Goal: Task Accomplishment & Management: Manage account settings

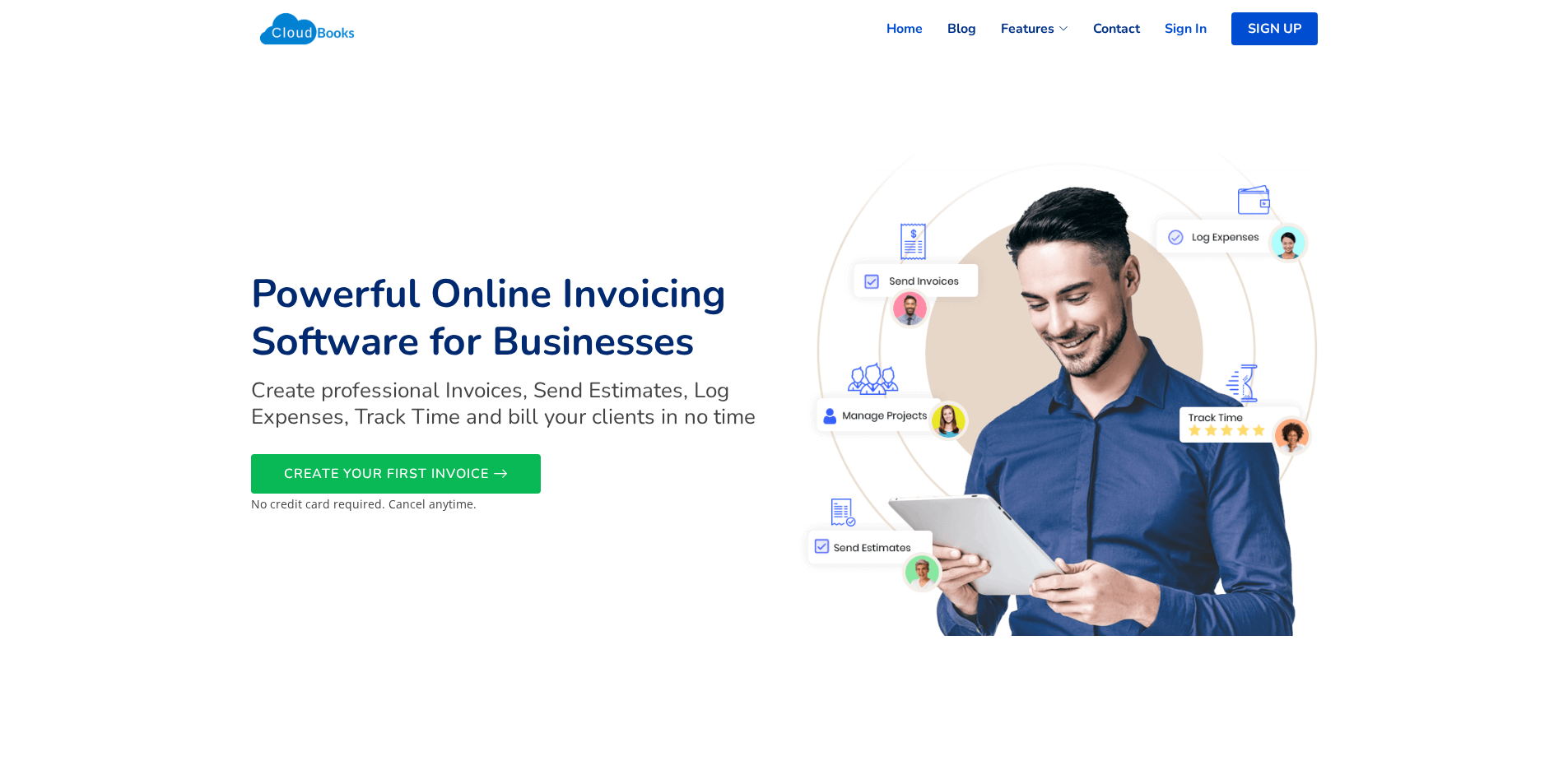
click at [1179, 19] on link "Sign In" at bounding box center [1173, 29] width 66 height 36
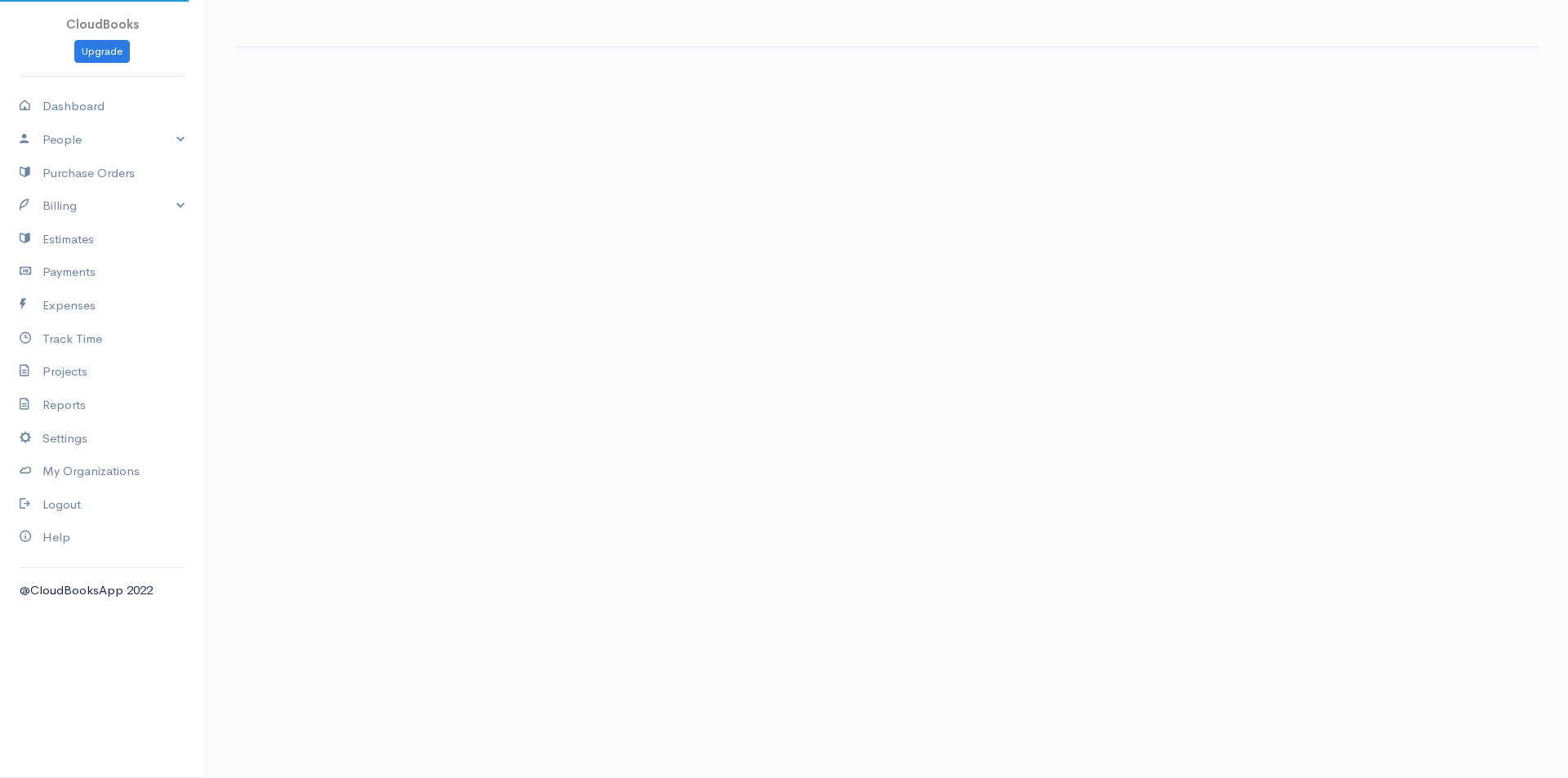
select select "thistoyear"
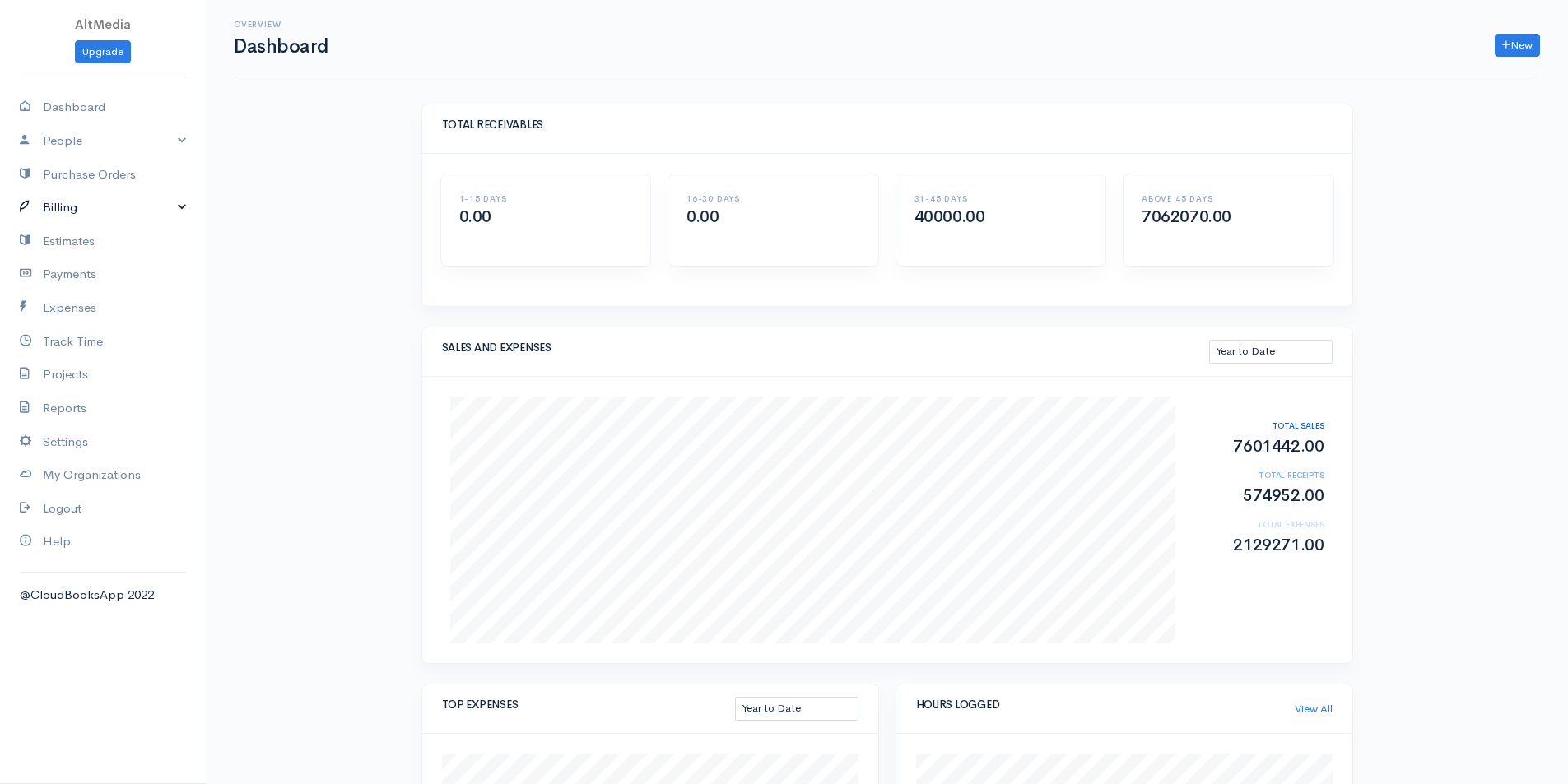
click at [126, 208] on link "Billing" at bounding box center [102, 208] width 205 height 34
click at [55, 242] on link "Invoice" at bounding box center [102, 239] width 205 height 30
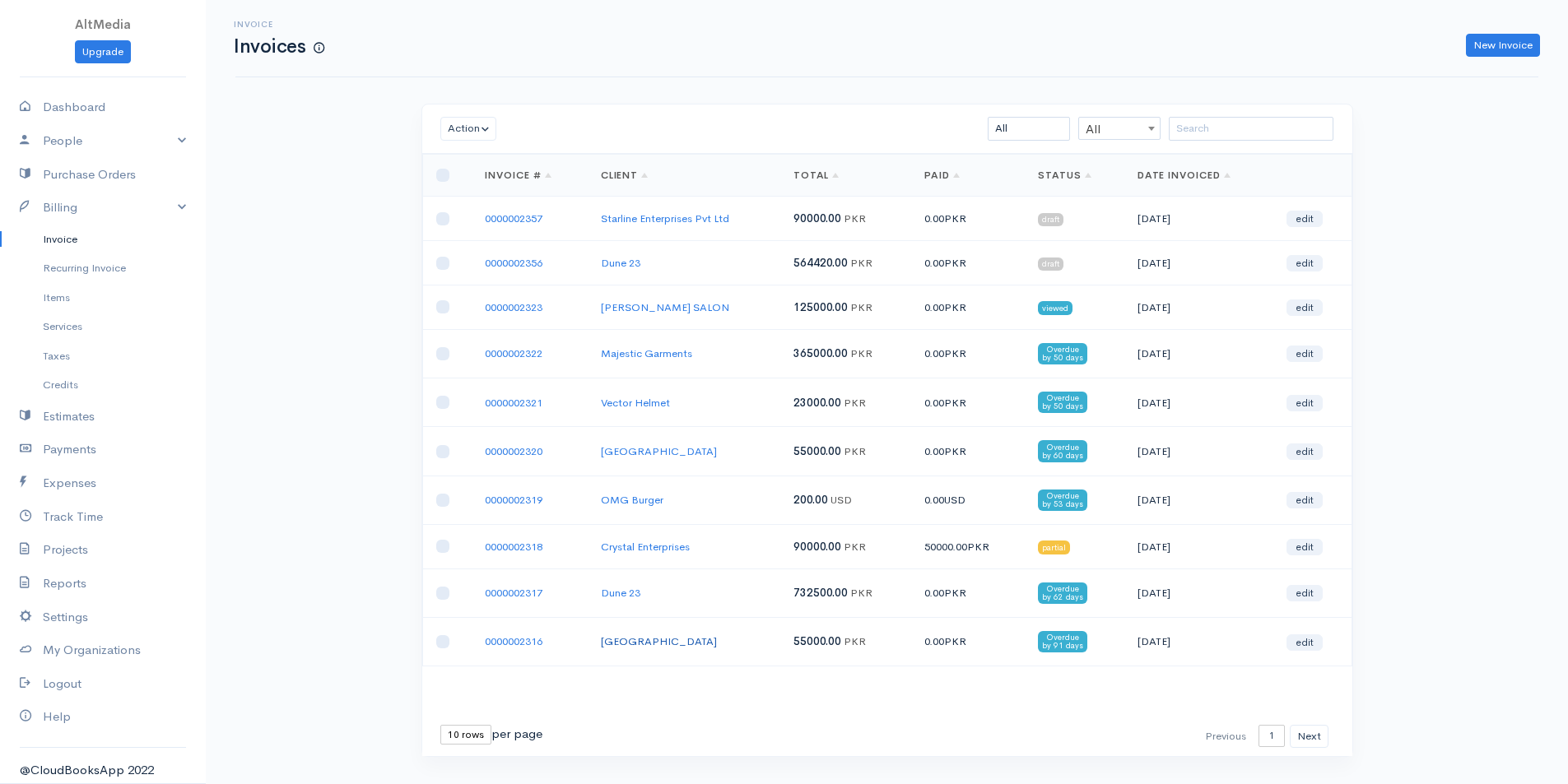
scroll to position [34, 0]
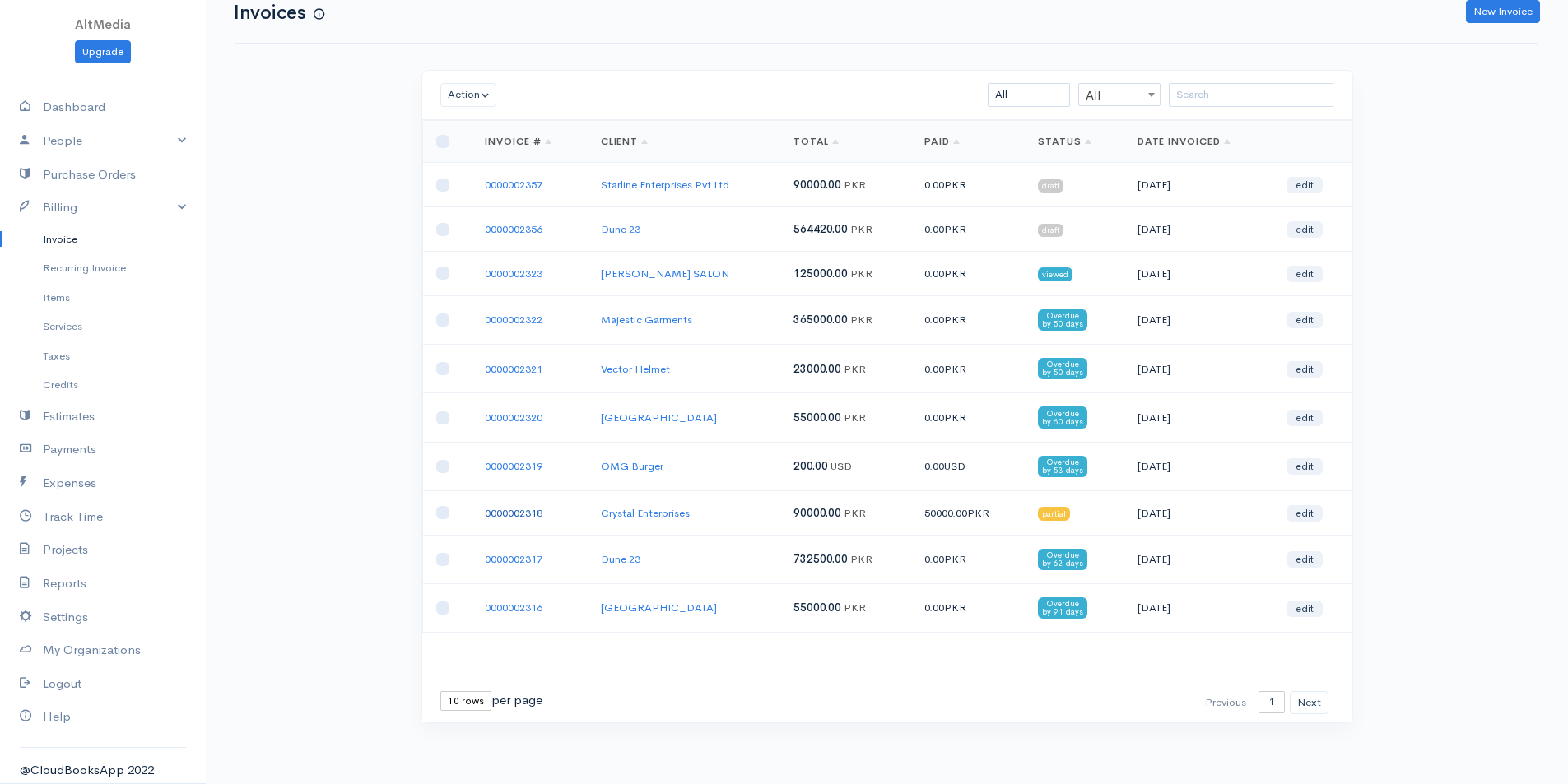
click at [521, 507] on link "0000002318" at bounding box center [514, 513] width 58 height 14
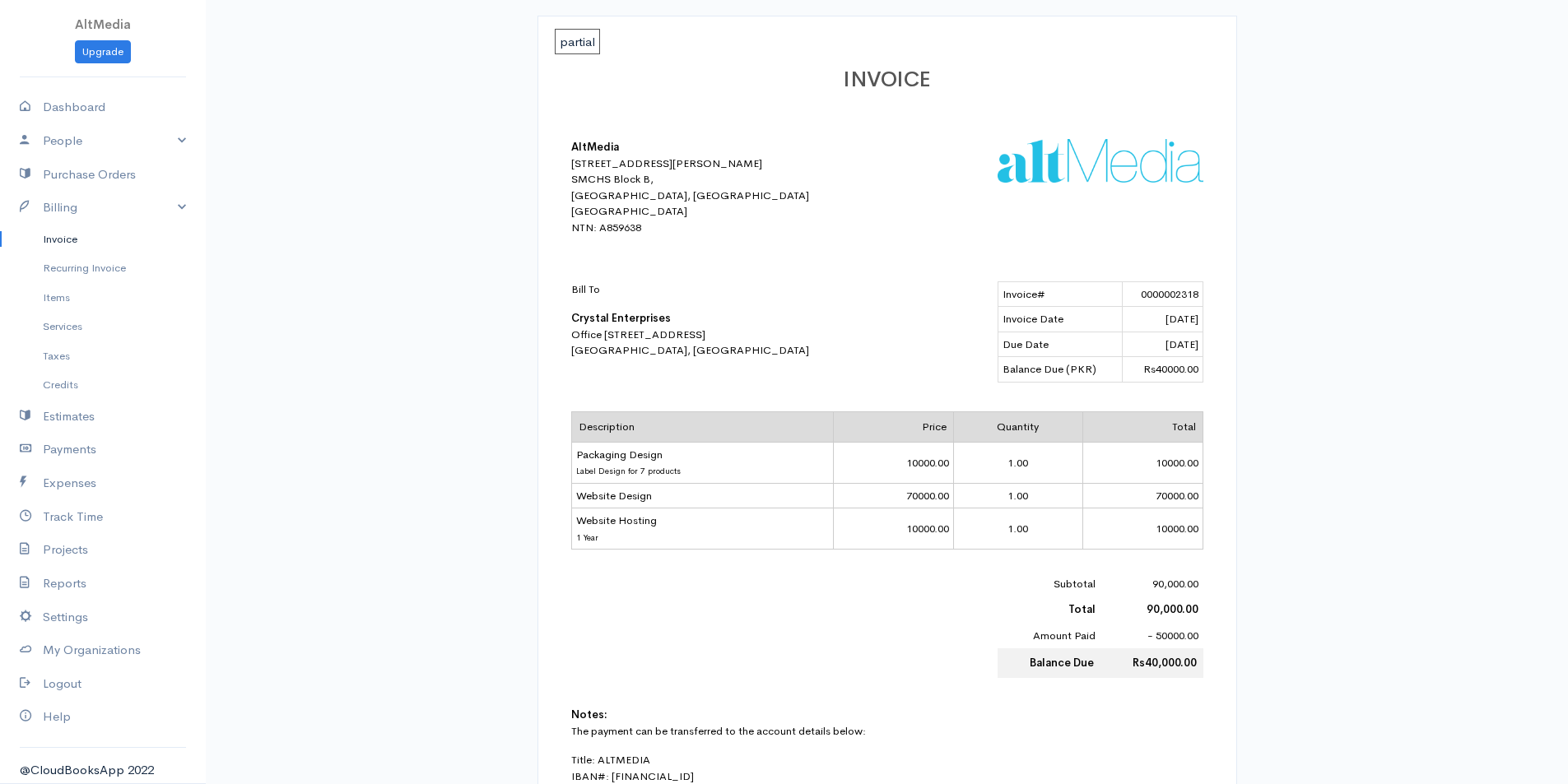
scroll to position [412, 0]
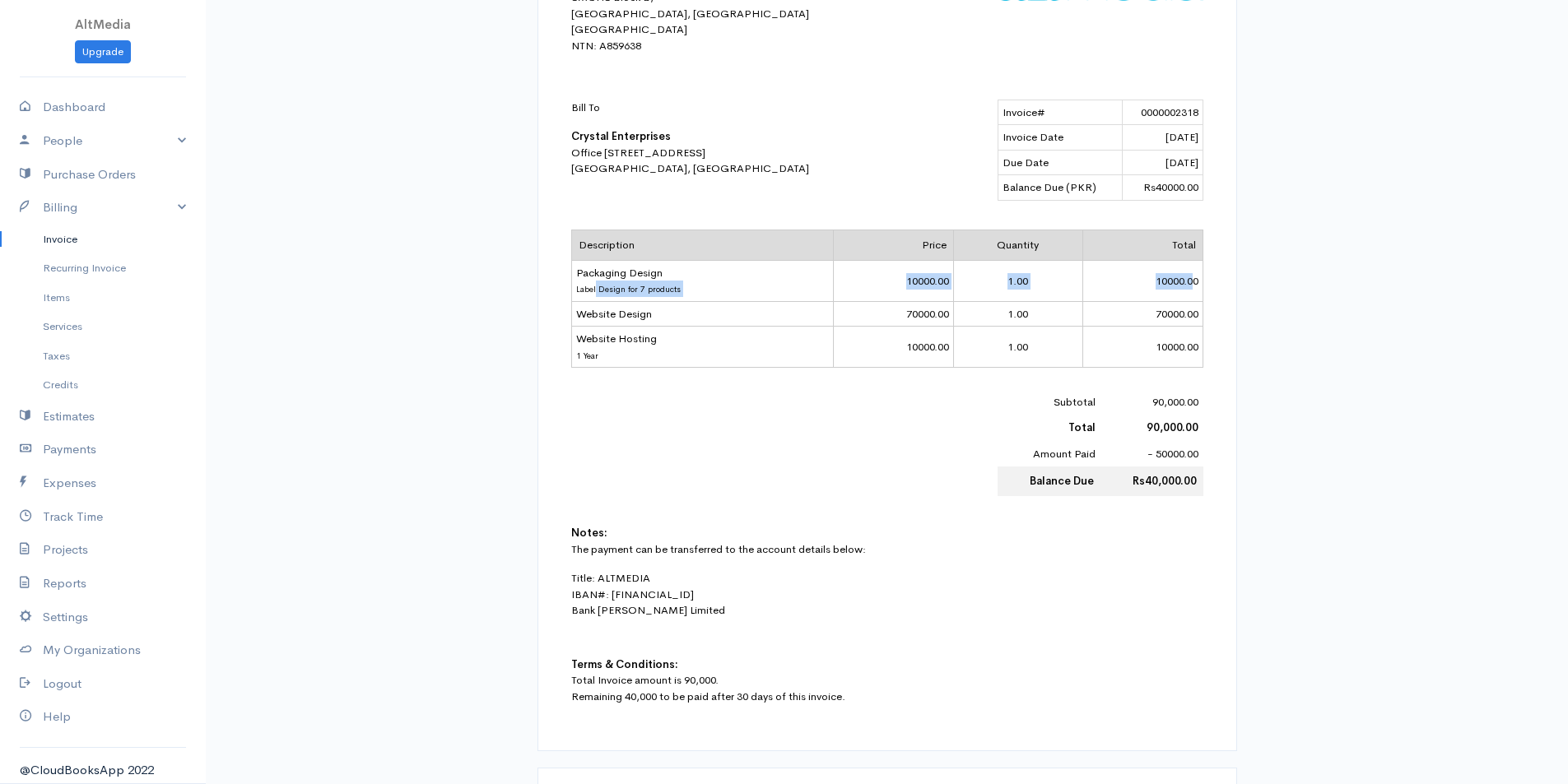
drag, startPoint x: 595, startPoint y: 282, endPoint x: 1193, endPoint y: 291, distance: 598.1
click at [1193, 291] on tr "Packaging Design Label Design for 7 products 10000.00 1.00 10000.00" at bounding box center [886, 280] width 631 height 41
click at [1193, 291] on td "10000.00" at bounding box center [1142, 280] width 120 height 41
drag, startPoint x: 1194, startPoint y: 288, endPoint x: 567, endPoint y: 283, distance: 627.0
click at [567, 283] on div "INVOICE AltMedia [STREET_ADDRESS][PERSON_NAME] [GEOGRAPHIC_DATA] NTN: A859638 B…" at bounding box center [887, 302] width 665 height 865
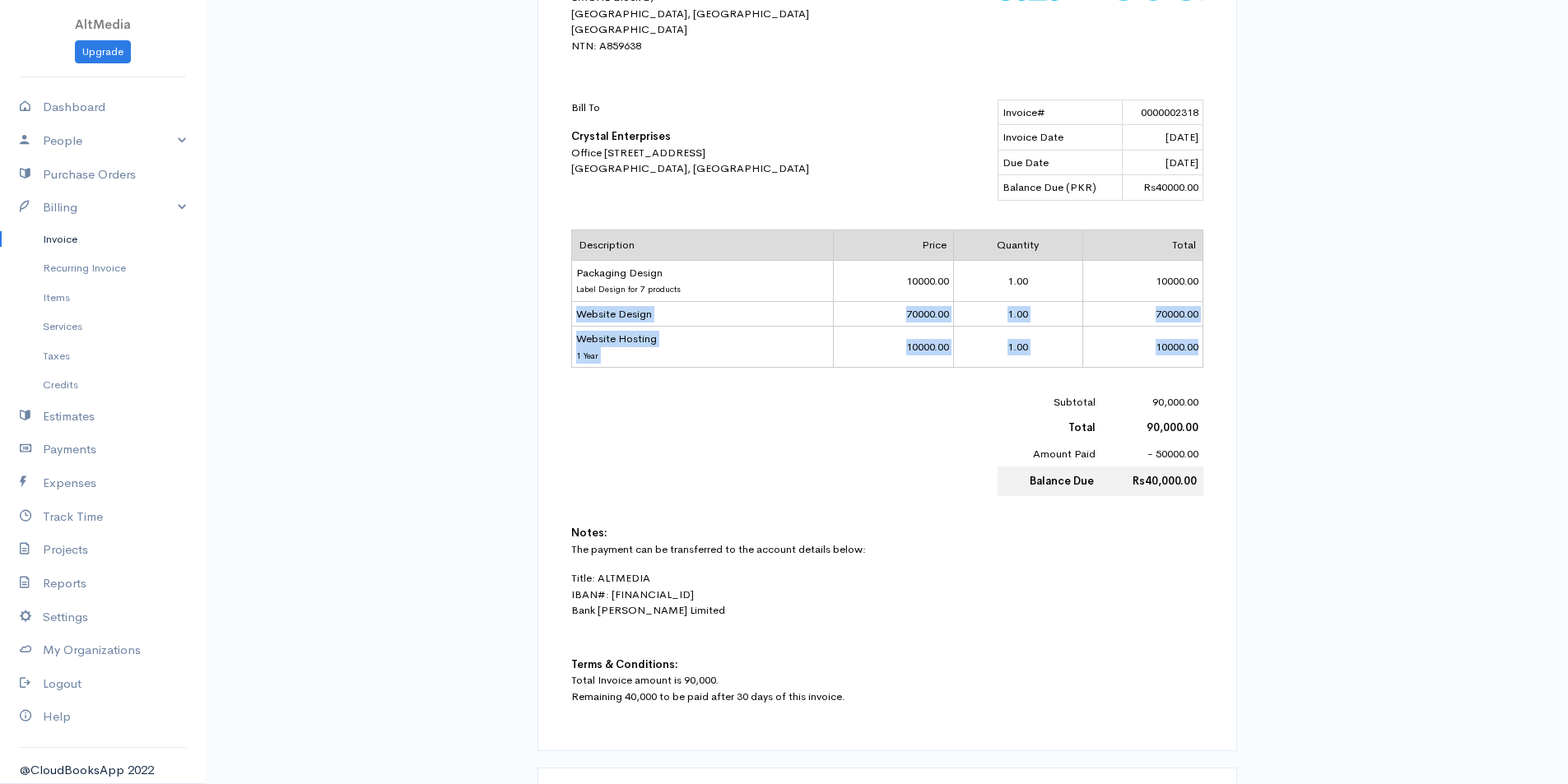
drag, startPoint x: 580, startPoint y: 309, endPoint x: 1196, endPoint y: 344, distance: 617.0
click at [1196, 344] on tbody "Description Price Quantity Total Packaging Design Label Design for 7 products 1…" at bounding box center [886, 298] width 631 height 137
click at [1196, 344] on td "10000.00" at bounding box center [1142, 347] width 120 height 41
drag, startPoint x: 1196, startPoint y: 345, endPoint x: 572, endPoint y: 309, distance: 625.0
click at [572, 309] on tbody "Description Price Quantity Total Packaging Design Label Design for 7 products 1…" at bounding box center [886, 298] width 631 height 137
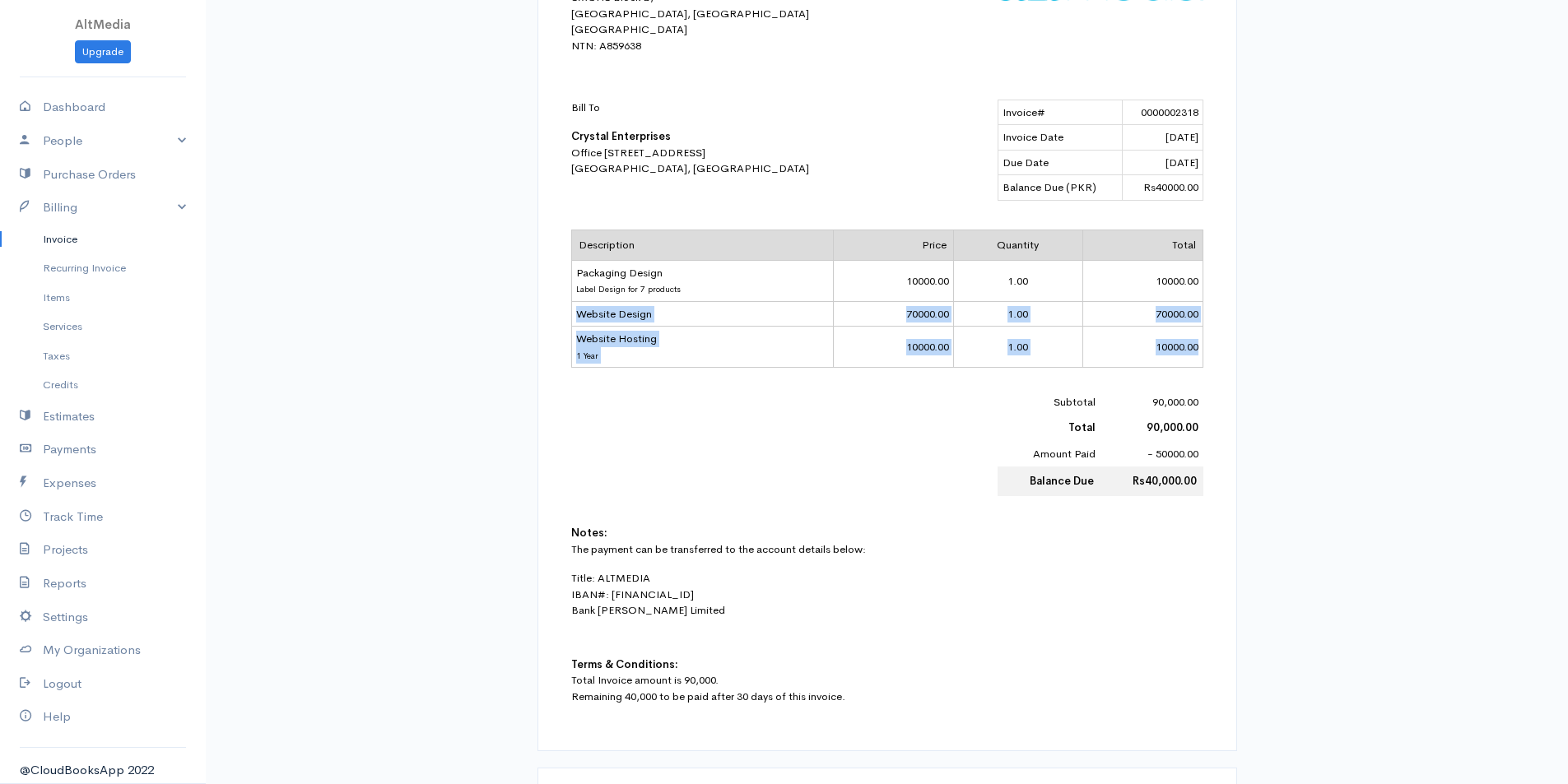
click at [587, 323] on td "Website Design" at bounding box center [702, 314] width 262 height 26
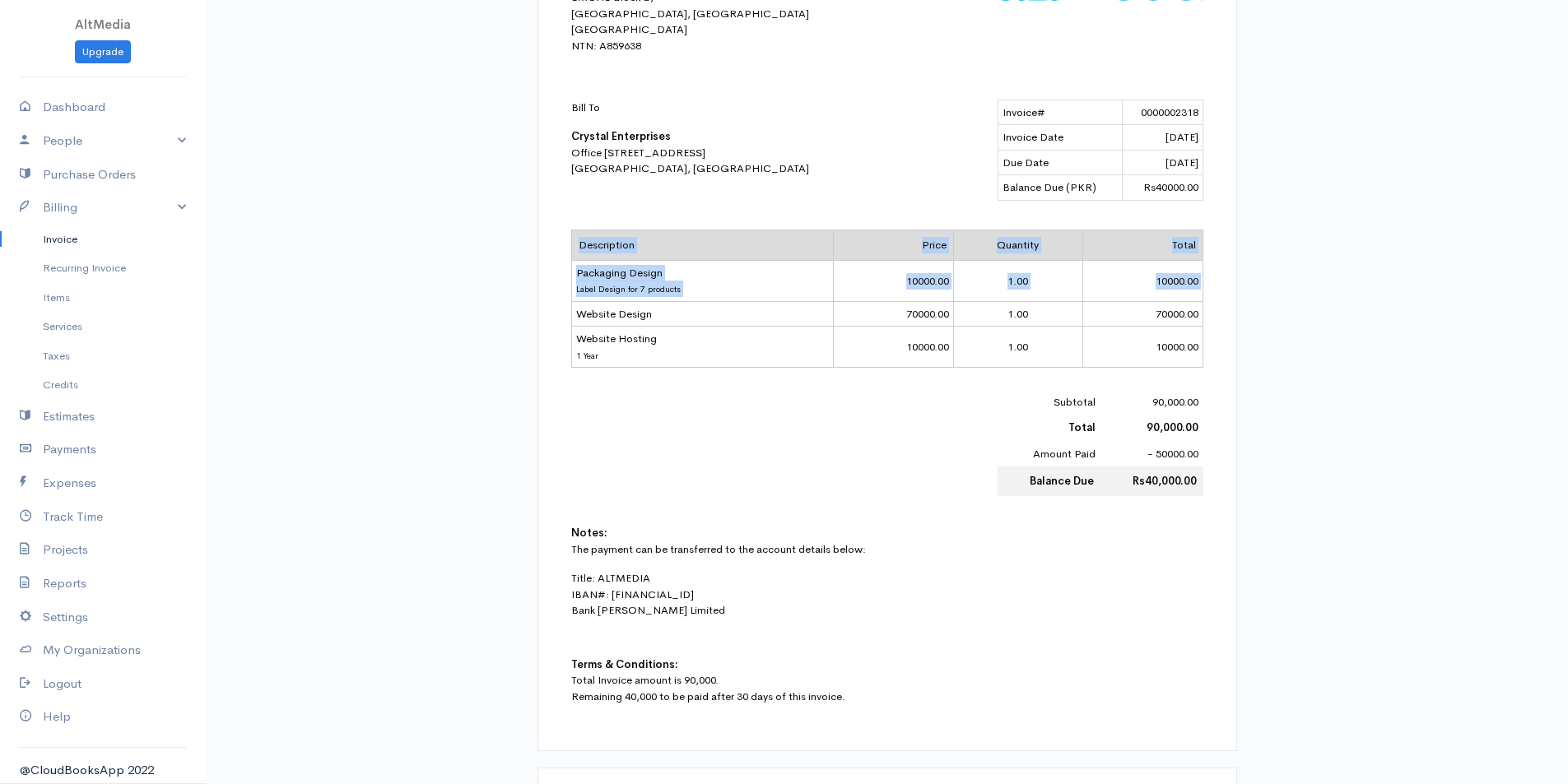
drag, startPoint x: 574, startPoint y: 310, endPoint x: 1221, endPoint y: 364, distance: 649.2
click at [1221, 364] on div "partial INVOICE AltMedia [STREET_ADDRESS][PERSON_NAME] [GEOGRAPHIC_DATA] NTN: A…" at bounding box center [887, 292] width 700 height 918
click at [744, 344] on td "Website Hosting 1 Year" at bounding box center [702, 347] width 262 height 41
drag, startPoint x: 572, startPoint y: 338, endPoint x: 1269, endPoint y: 343, distance: 697.0
click at [1269, 343] on div "Invoice Link [URL][DOMAIN_NAME] Copy Link partial INVOICE AltMedia 157-B, Choud…" at bounding box center [887, 374] width 948 height 1301
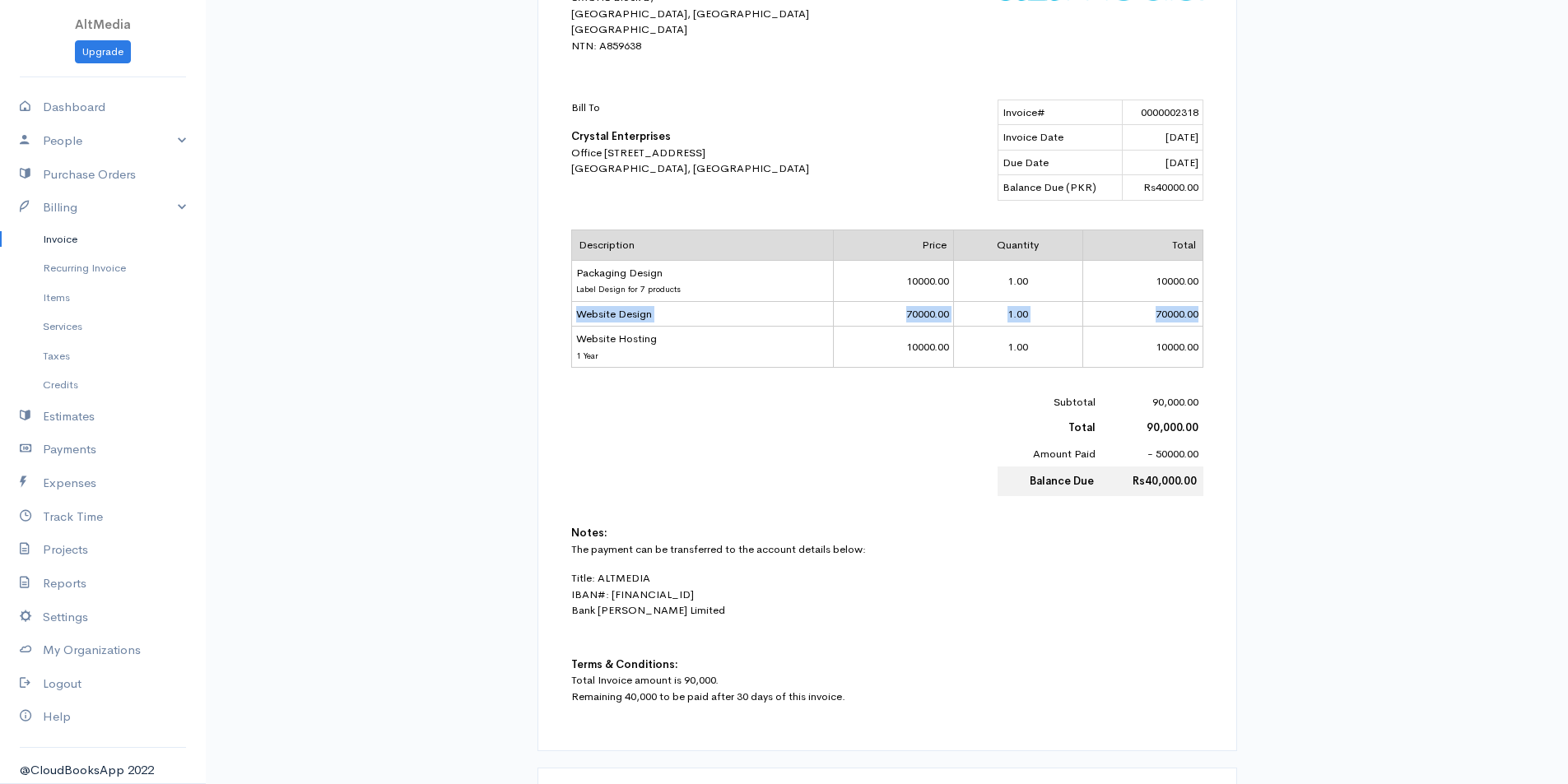
drag, startPoint x: 1195, startPoint y: 314, endPoint x: 572, endPoint y: 304, distance: 623.1
click at [572, 304] on tr "Website Design 70000.00 1.00 70000.00" at bounding box center [886, 314] width 631 height 26
click at [590, 312] on td "Website Design" at bounding box center [702, 314] width 262 height 26
drag, startPoint x: 579, startPoint y: 313, endPoint x: 1198, endPoint y: 308, distance: 619.0
click at [1198, 308] on tr "Website Design 70000.00 1.00 70000.00" at bounding box center [886, 314] width 631 height 26
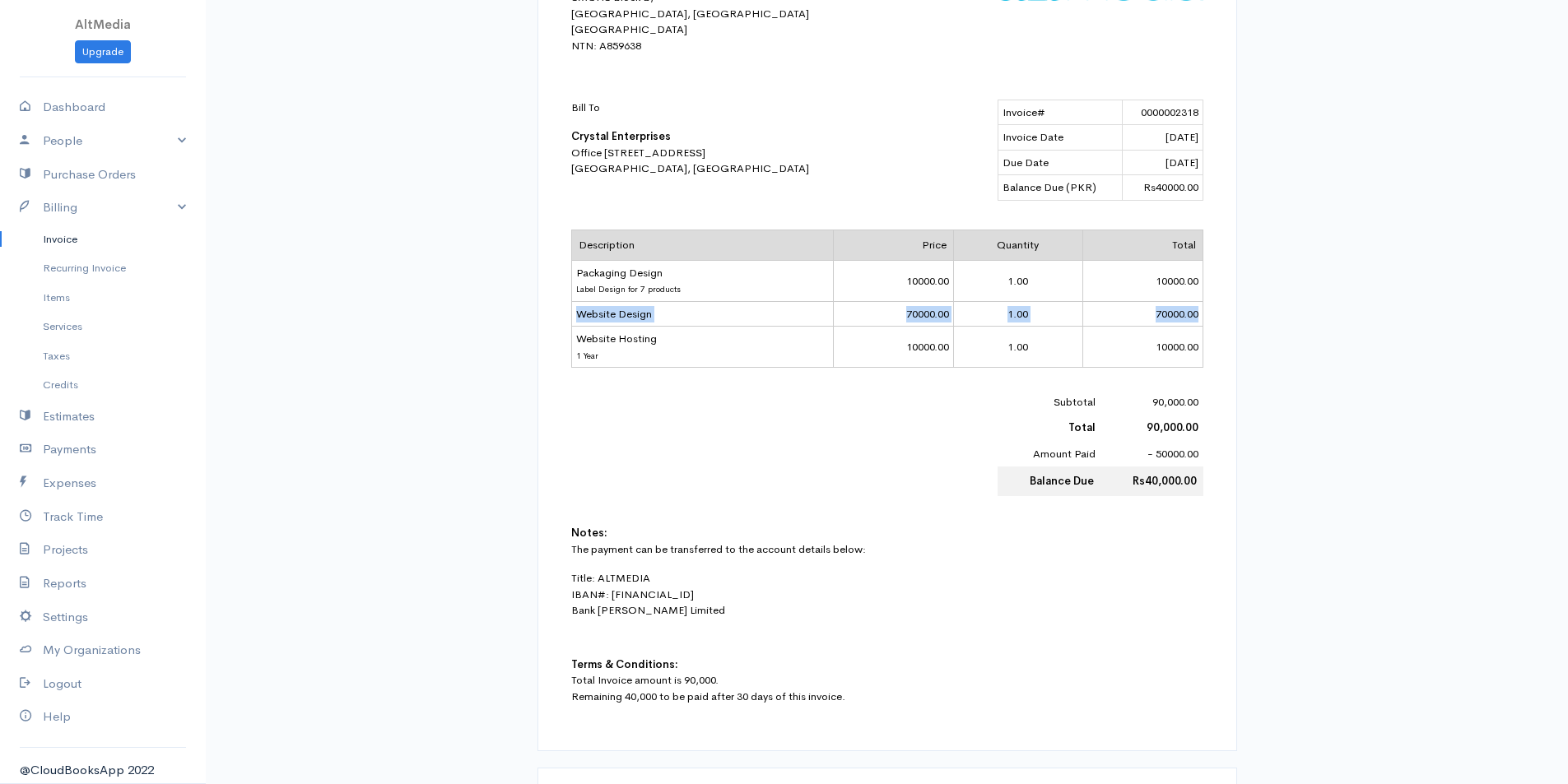
click at [1198, 308] on td "70000.00" at bounding box center [1142, 314] width 120 height 26
drag, startPoint x: 581, startPoint y: 346, endPoint x: 1289, endPoint y: 357, distance: 708.1
click at [1289, 357] on div "Invoice Link [URL][DOMAIN_NAME] Copy Link partial INVOICE AltMedia 157-B, Choud…" at bounding box center [887, 374] width 948 height 1301
drag, startPoint x: 581, startPoint y: 314, endPoint x: 1192, endPoint y: 310, distance: 611.0
click at [1192, 310] on tr "Website Design 70000.00 1.00 70000.00" at bounding box center [886, 314] width 631 height 26
